Goal: Task Accomplishment & Management: Use online tool/utility

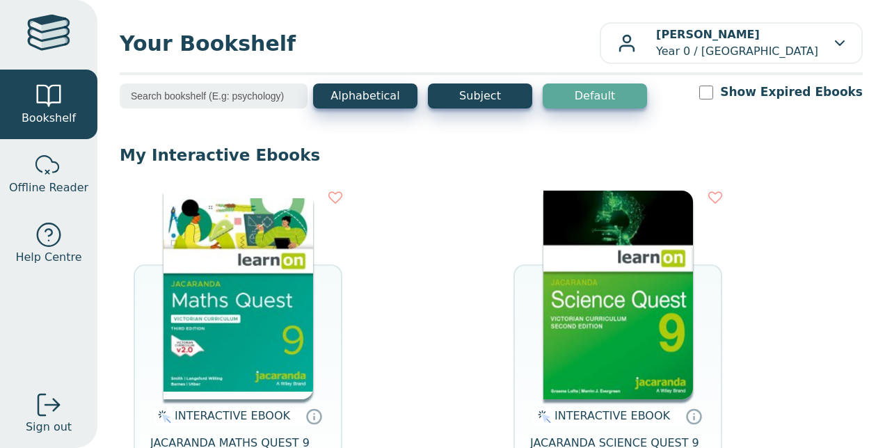
click at [177, 271] on img at bounding box center [238, 295] width 150 height 209
click at [303, 330] on img at bounding box center [238, 295] width 150 height 209
